Goal: Entertainment & Leisure: Consume media (video, audio)

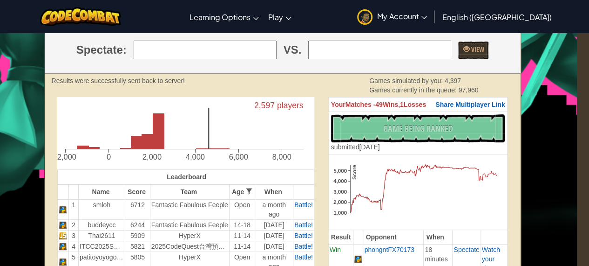
scroll to position [174, 12]
click at [300, 202] on span "Battle!" at bounding box center [303, 204] width 19 height 7
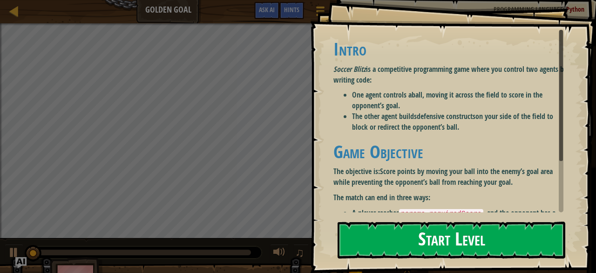
click at [422, 244] on button "Start Level" at bounding box center [452, 239] width 228 height 37
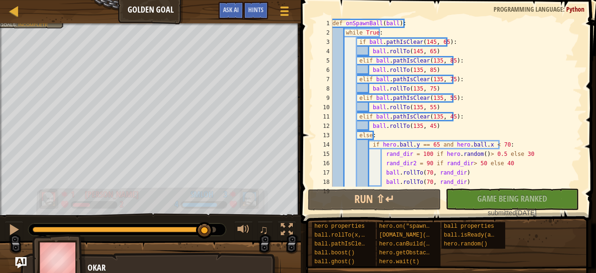
drag, startPoint x: 49, startPoint y: 226, endPoint x: 205, endPoint y: 209, distance: 156.6
click at [205, 209] on div "Red team wins. Goals : Incomplete 1 [PERSON_NAME] 2 3 smloh 4 ♫ Okar" at bounding box center [298, 150] width 596 height 255
click at [220, 62] on div "Red team wins. Goals : Incomplete 1 [PERSON_NAME] 2 3 smloh 4 ♫ Okar" at bounding box center [298, 150] width 596 height 255
